Goal: Transaction & Acquisition: Purchase product/service

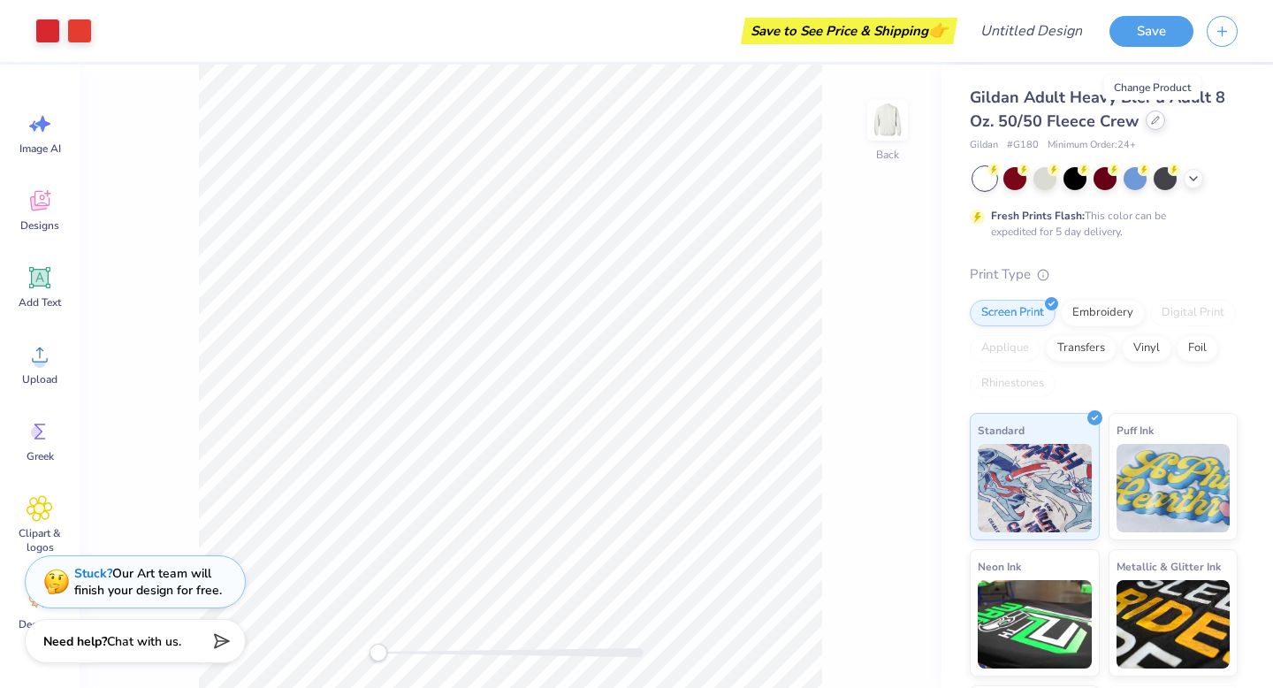
click at [1154, 122] on icon at bounding box center [1155, 120] width 9 height 9
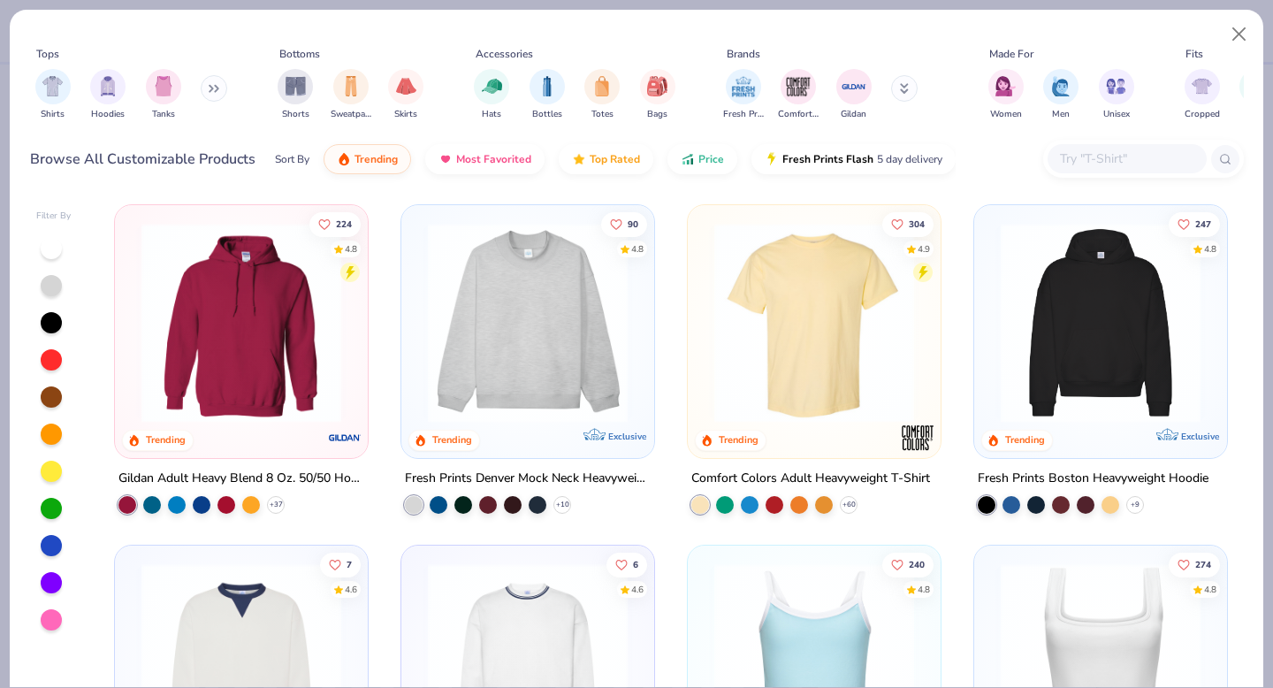
click at [476, 350] on img at bounding box center [527, 323] width 217 height 200
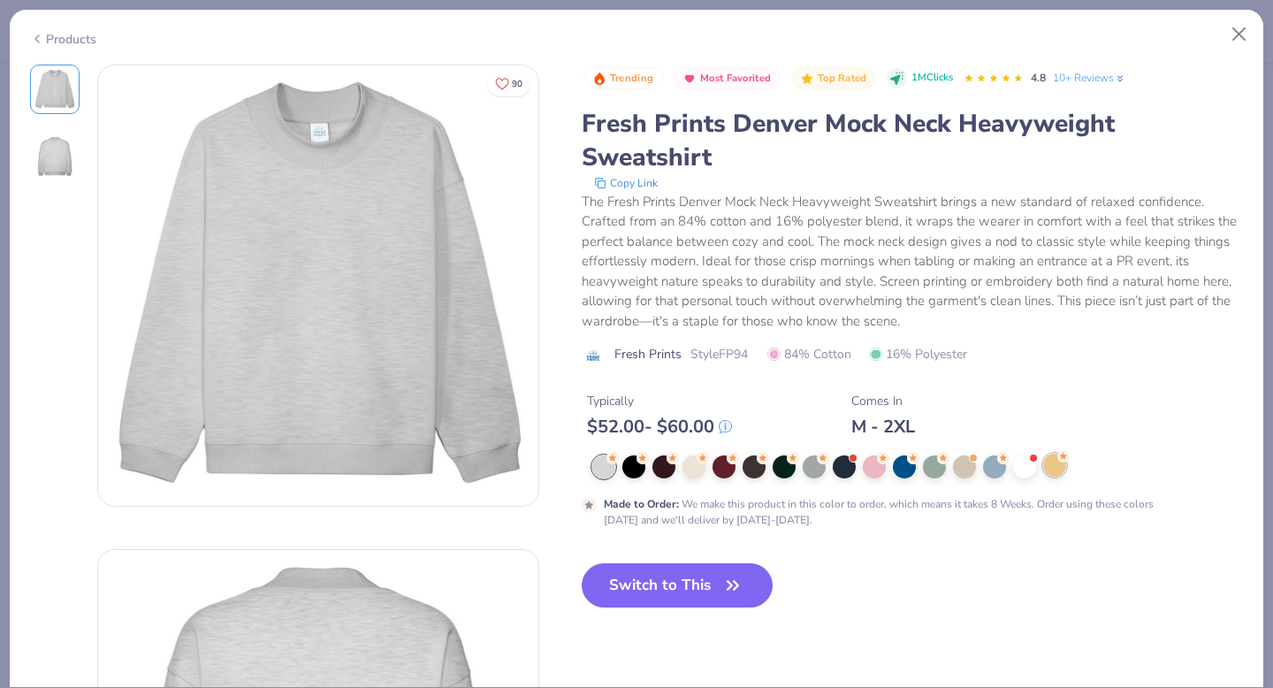
click at [1061, 469] on div at bounding box center [1054, 464] width 23 height 23
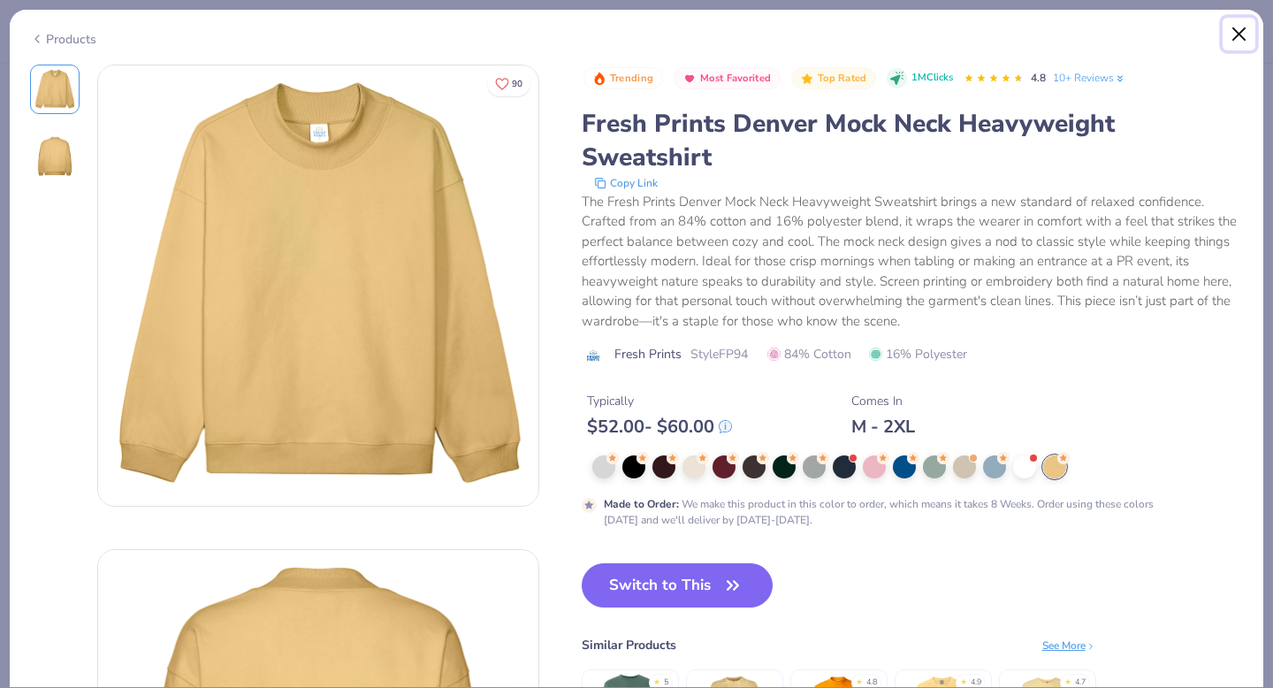
click at [1232, 39] on button "Close" at bounding box center [1239, 35] width 34 height 34
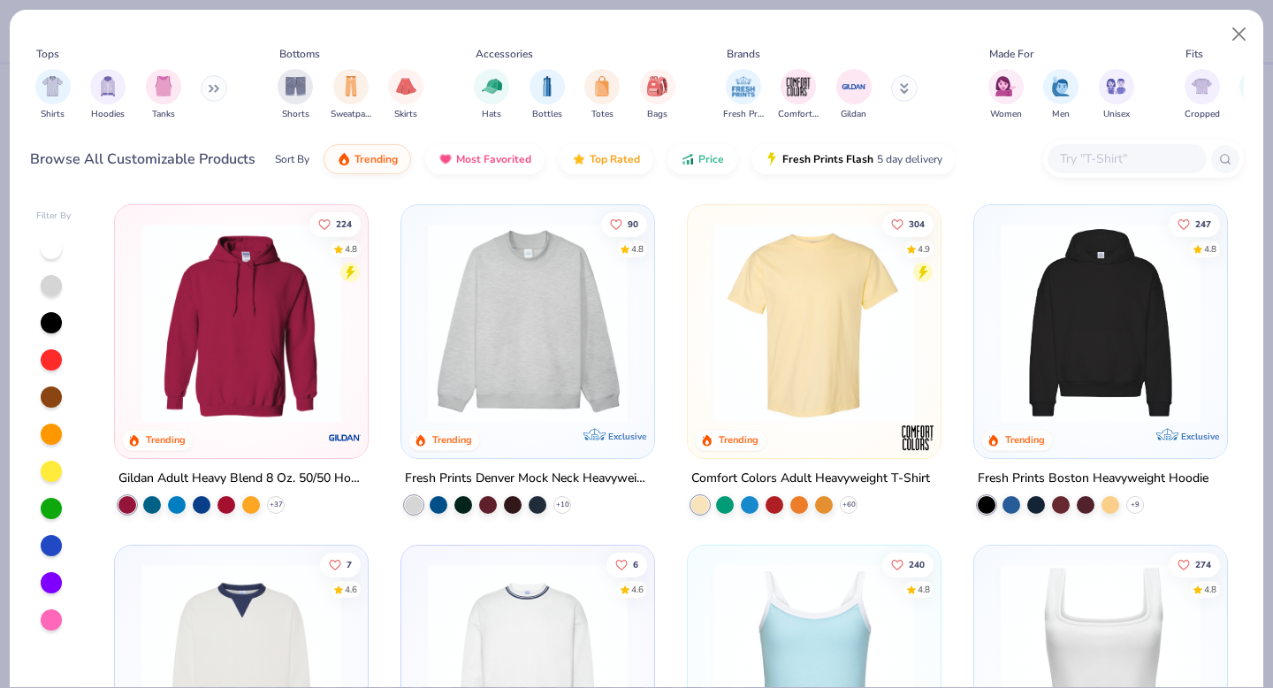
scroll to position [1, 0]
click at [1092, 302] on img at bounding box center [1100, 322] width 217 height 200
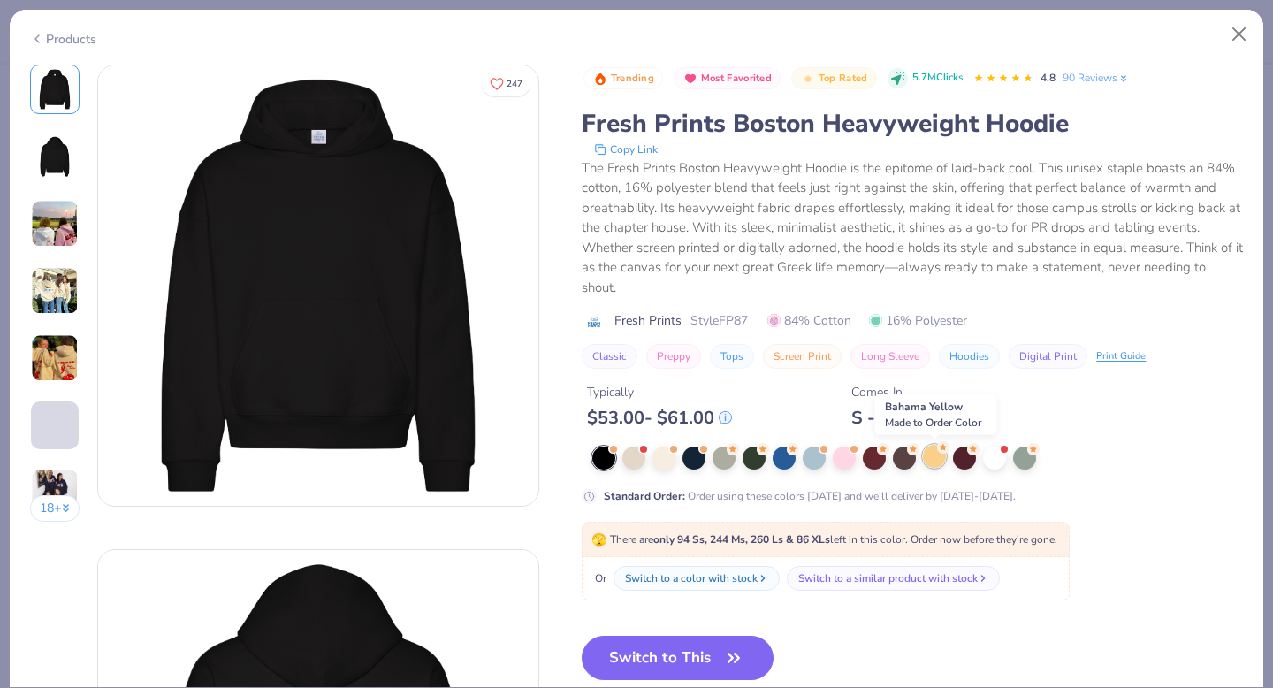
click at [935, 466] on div at bounding box center [934, 456] width 23 height 23
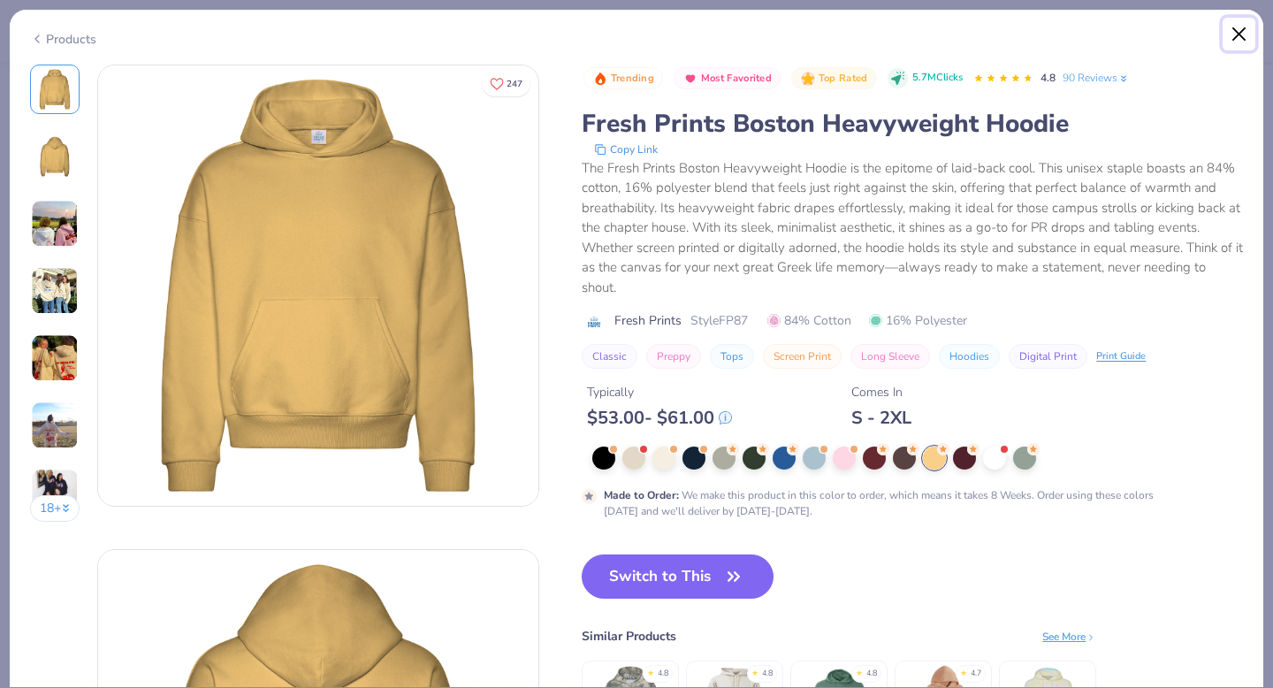
click at [1243, 28] on button "Close" at bounding box center [1239, 35] width 34 height 34
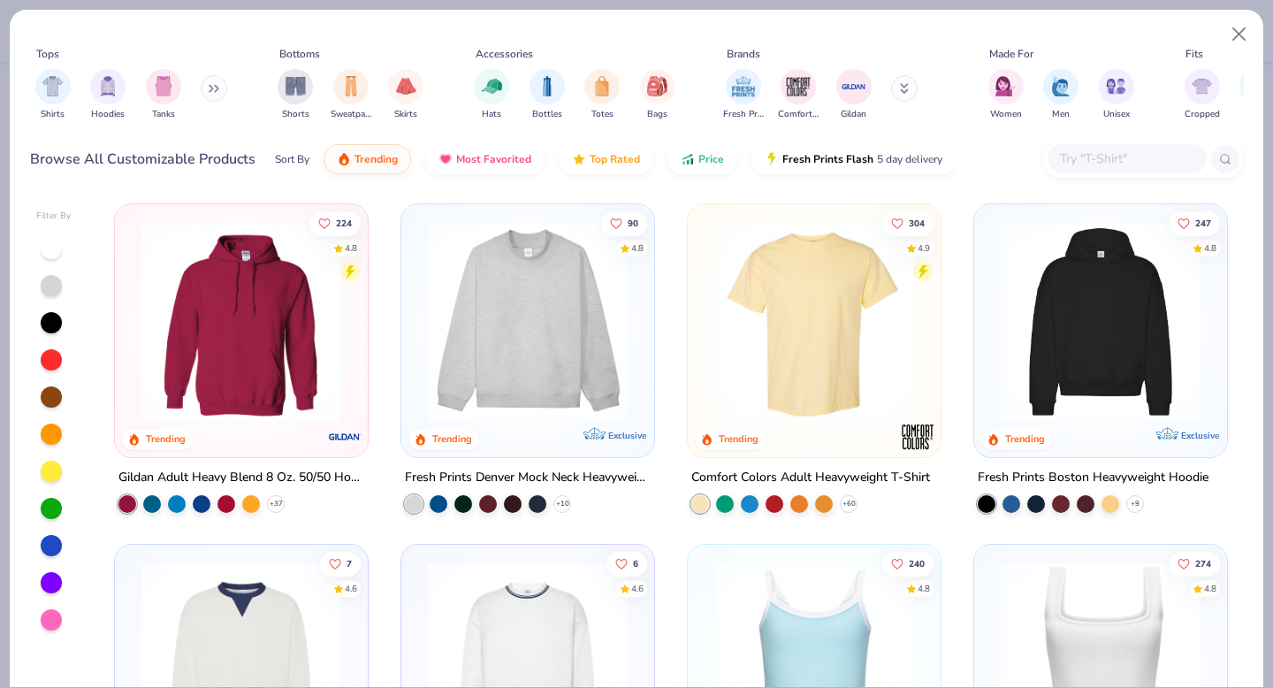
click at [271, 338] on img at bounding box center [241, 322] width 217 height 200
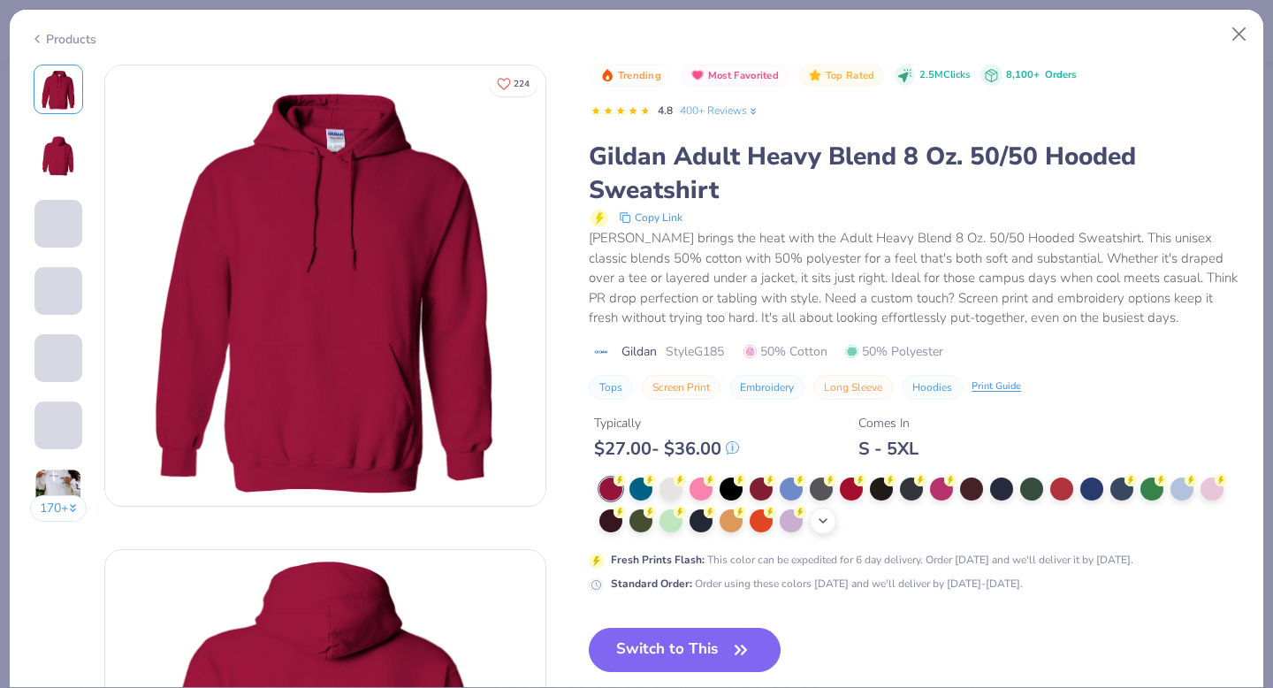
click at [831, 530] on div "+ 15" at bounding box center [823, 520] width 27 height 27
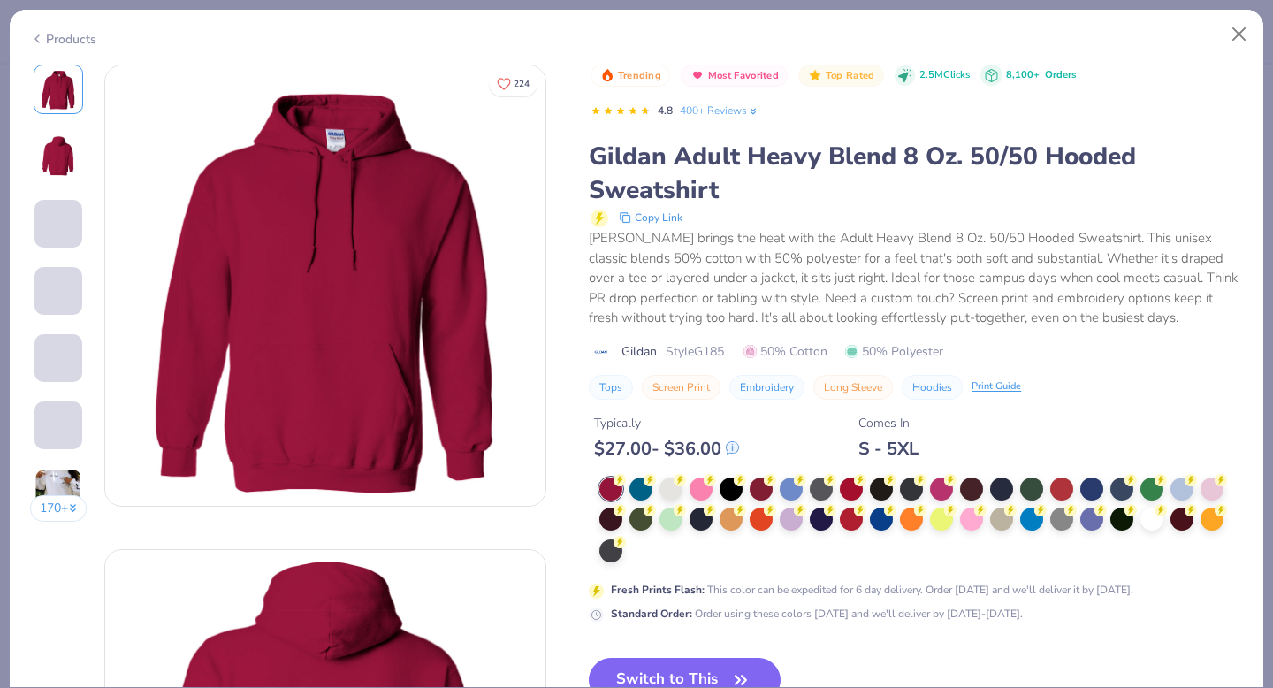
scroll to position [6, 0]
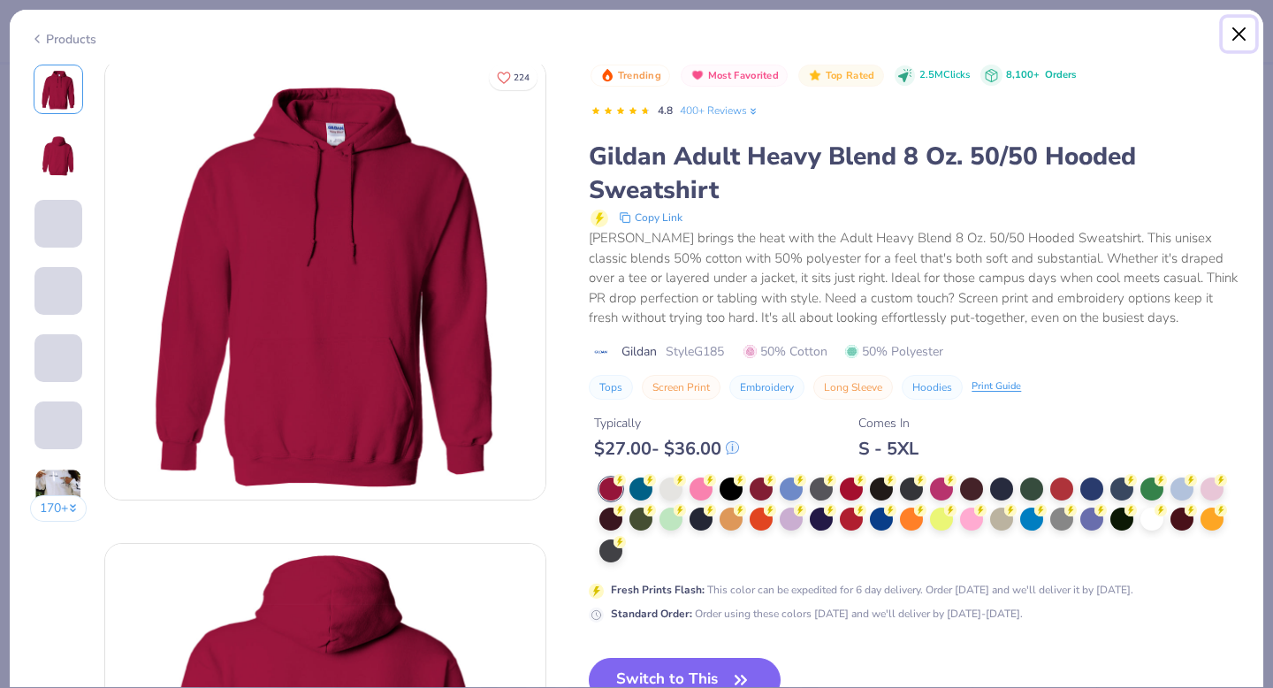
click at [1238, 35] on button "Close" at bounding box center [1239, 35] width 34 height 34
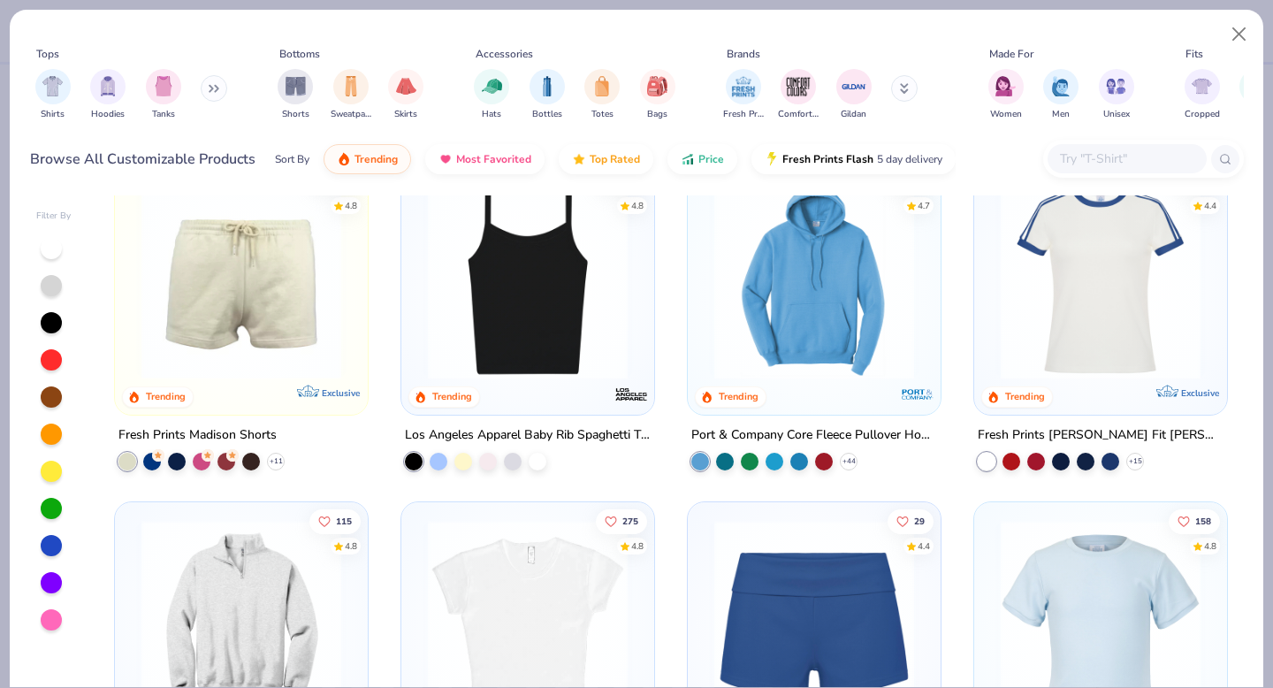
scroll to position [1405, 0]
click at [821, 354] on img at bounding box center [813, 279] width 217 height 200
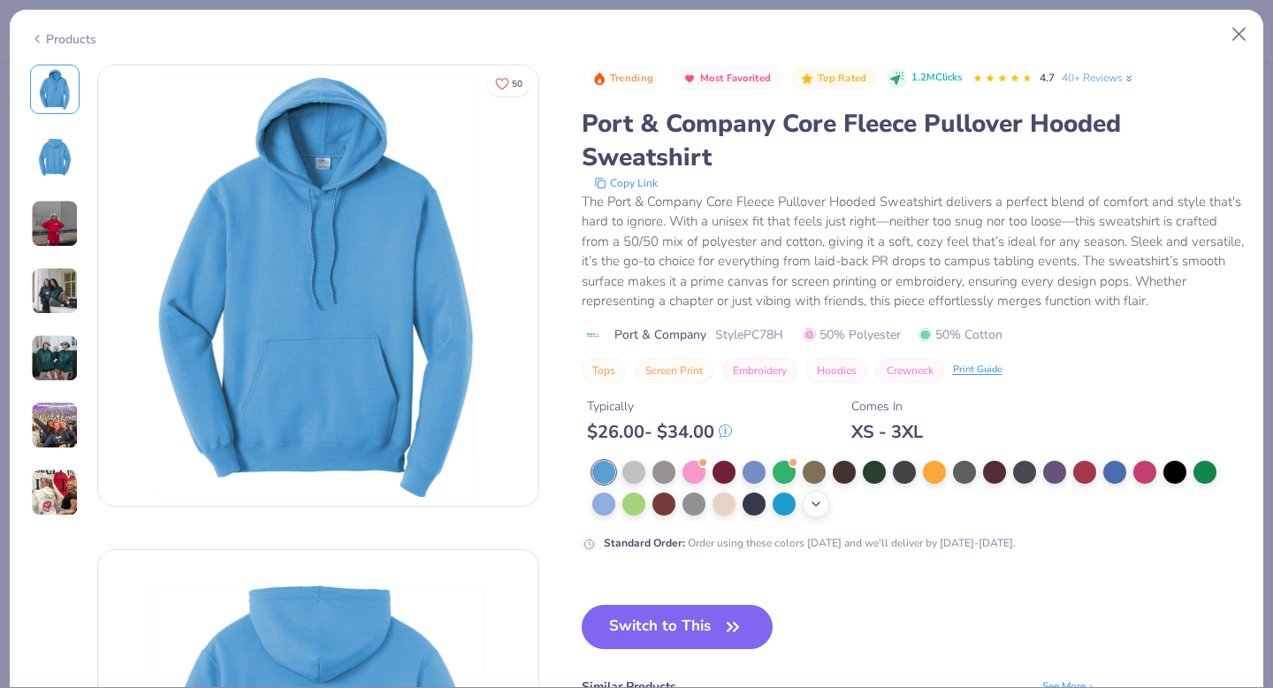
click at [815, 505] on icon at bounding box center [816, 504] width 14 height 14
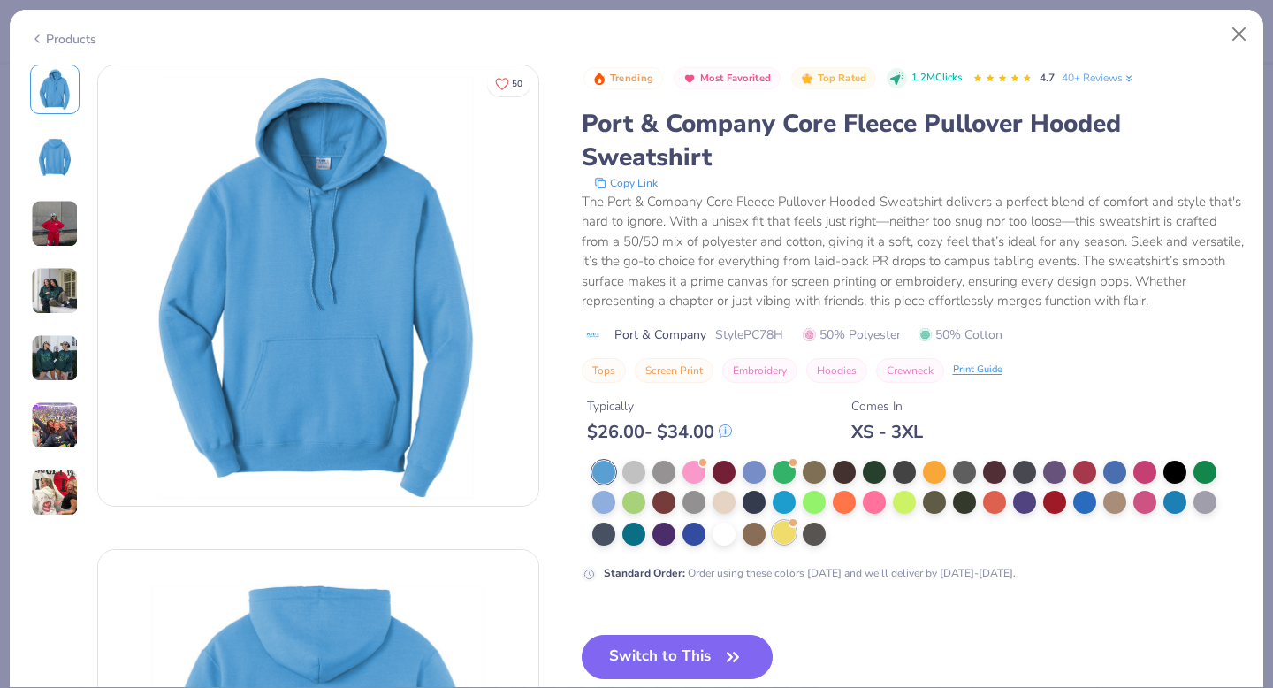
click at [790, 534] on div at bounding box center [784, 532] width 23 height 23
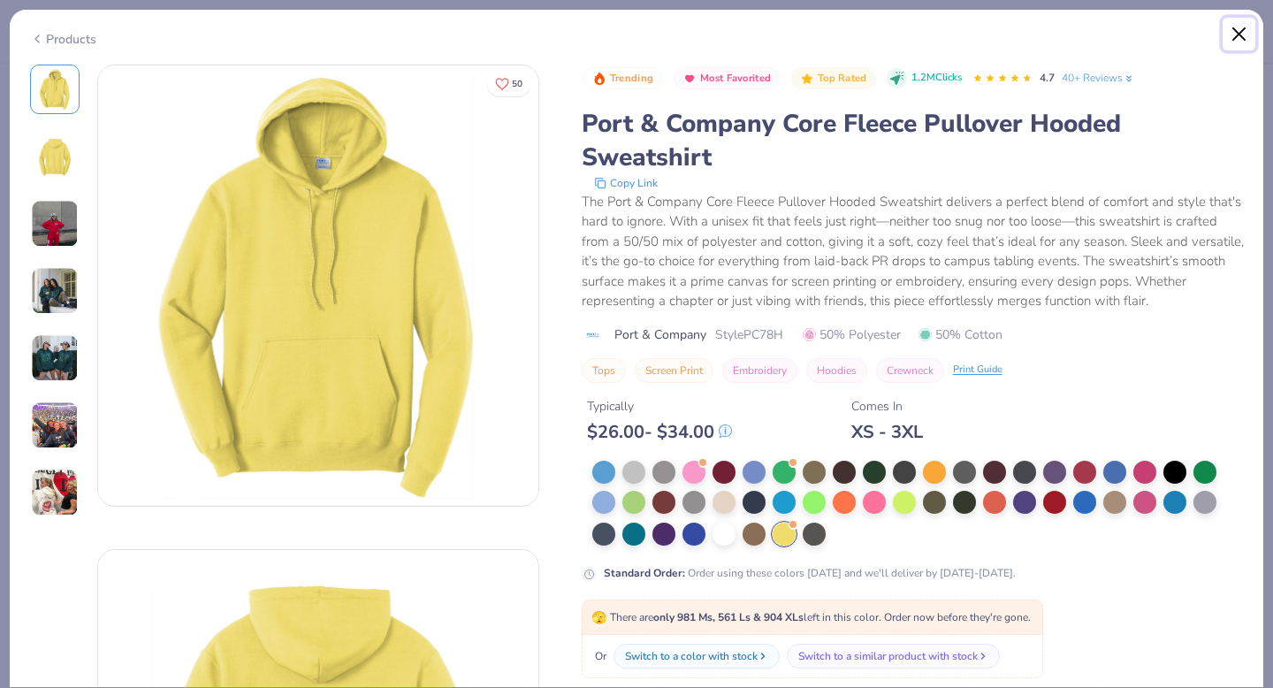
click at [1237, 25] on button "Close" at bounding box center [1239, 35] width 34 height 34
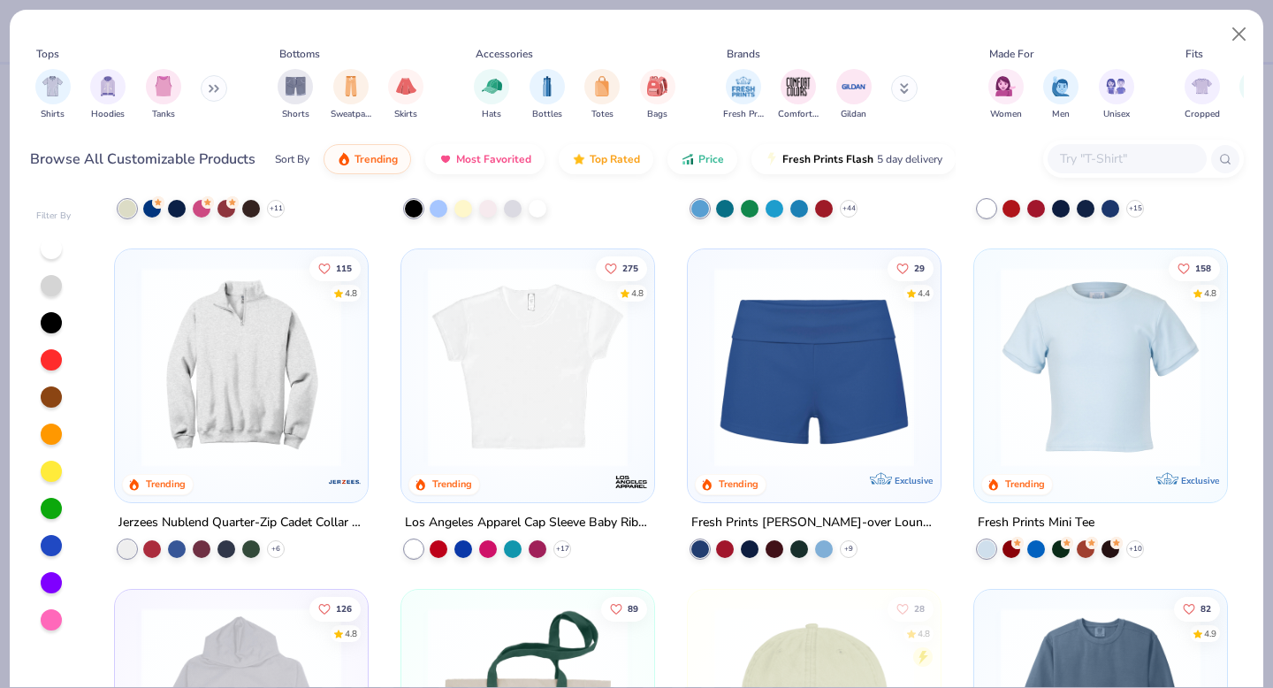
scroll to position [710, 0]
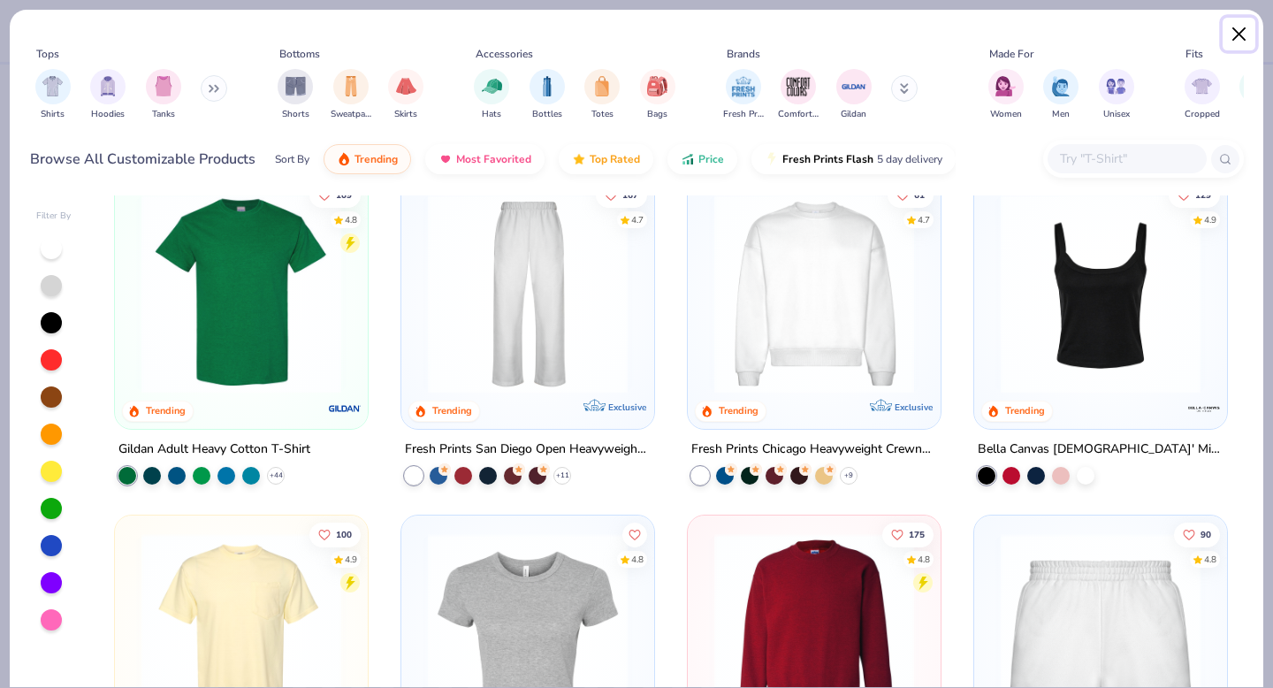
click at [1241, 45] on button "Close" at bounding box center [1239, 35] width 34 height 34
